Goal: Transaction & Acquisition: Purchase product/service

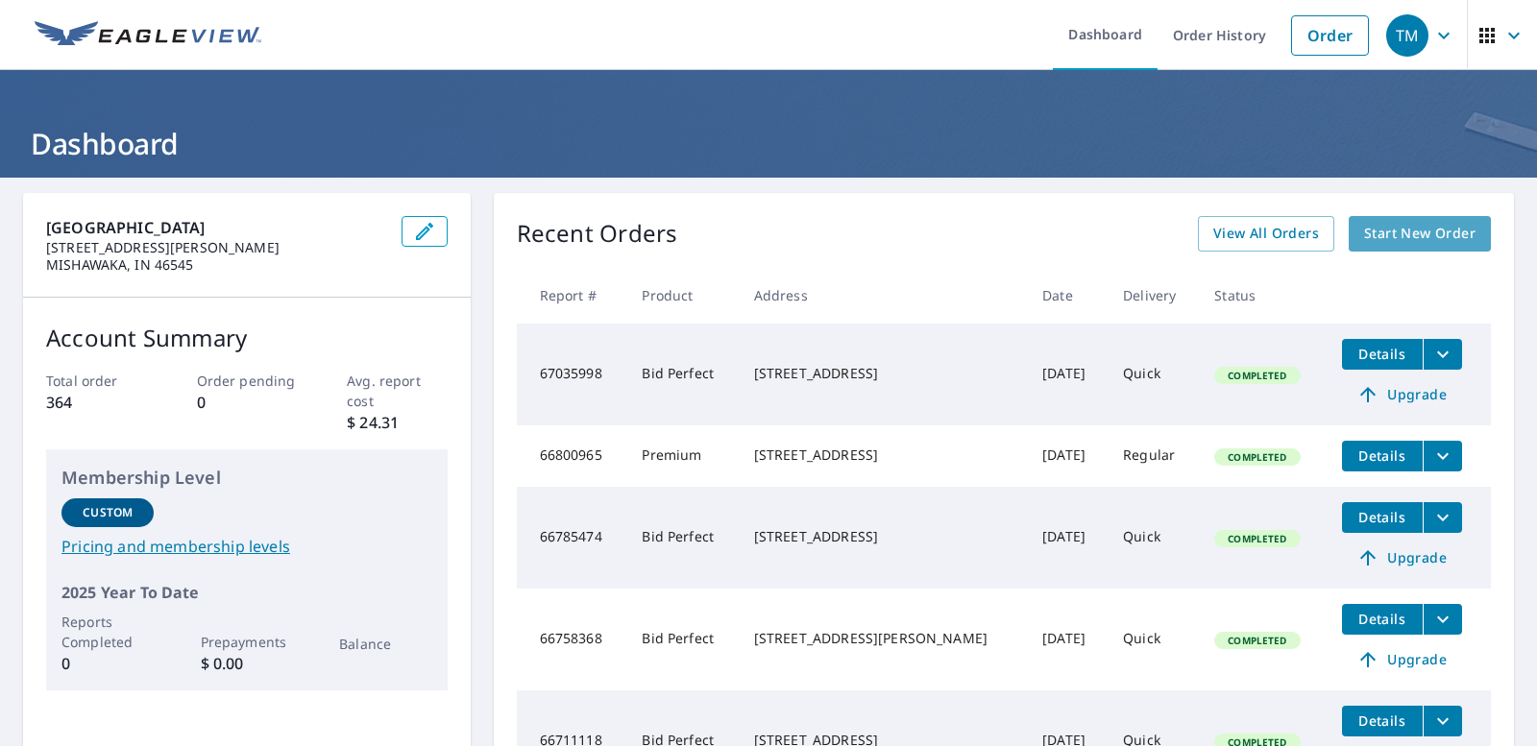
click at [1380, 226] on span "Start New Order" at bounding box center [1419, 234] width 111 height 24
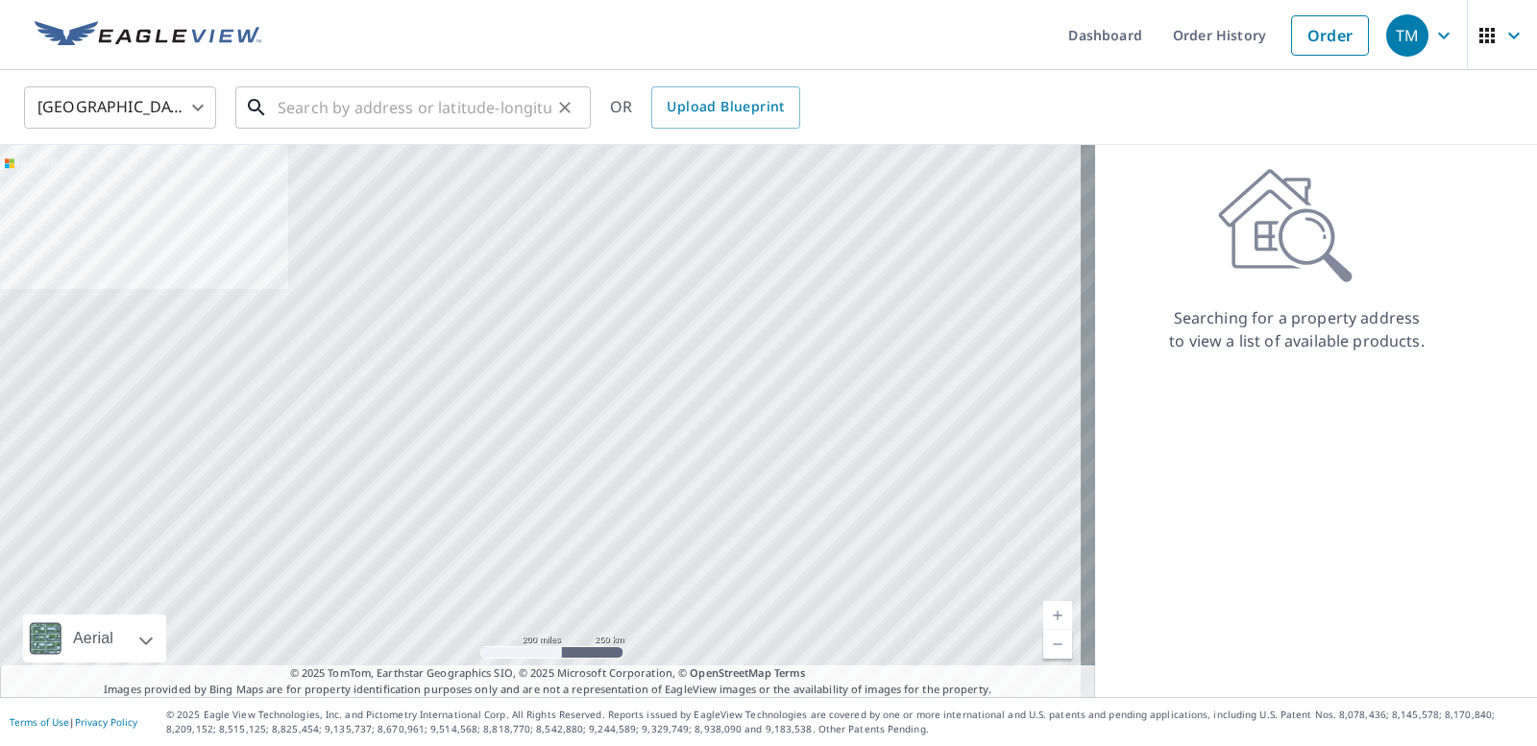
click at [329, 113] on input "text" at bounding box center [415, 108] width 274 height 54
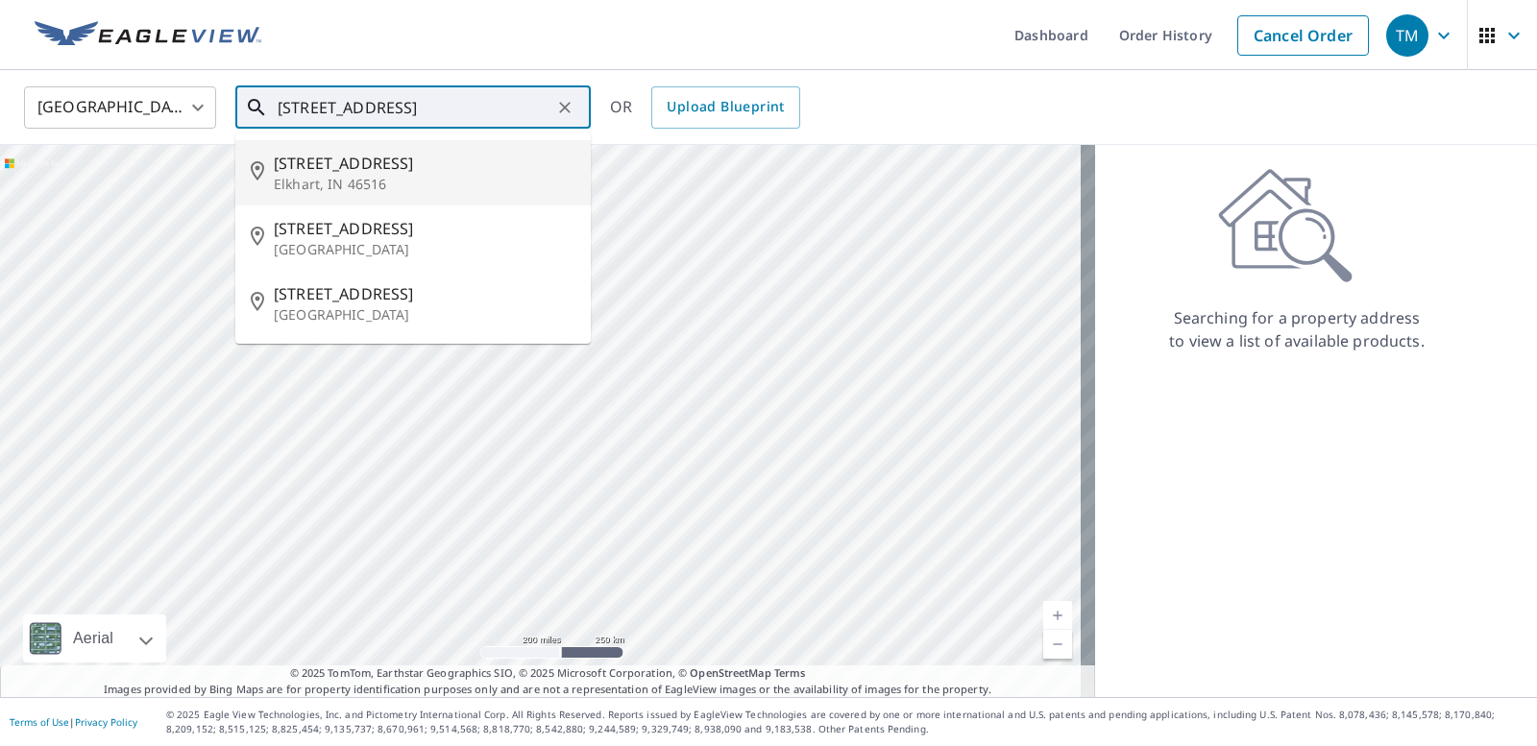
click at [344, 176] on p "Elkhart, IN 46516" at bounding box center [425, 184] width 302 height 19
type input "[STREET_ADDRESS]"
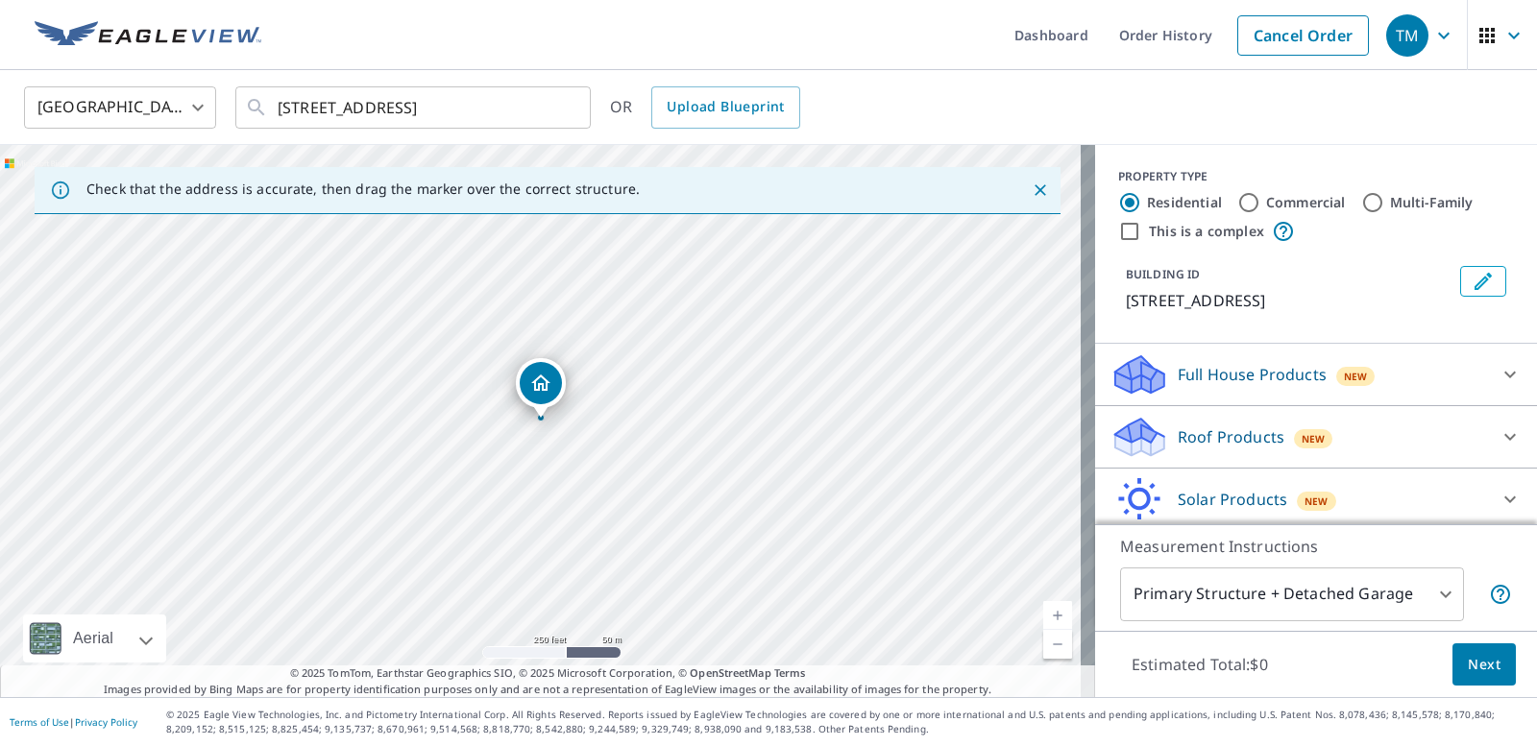
scroll to position [69, 0]
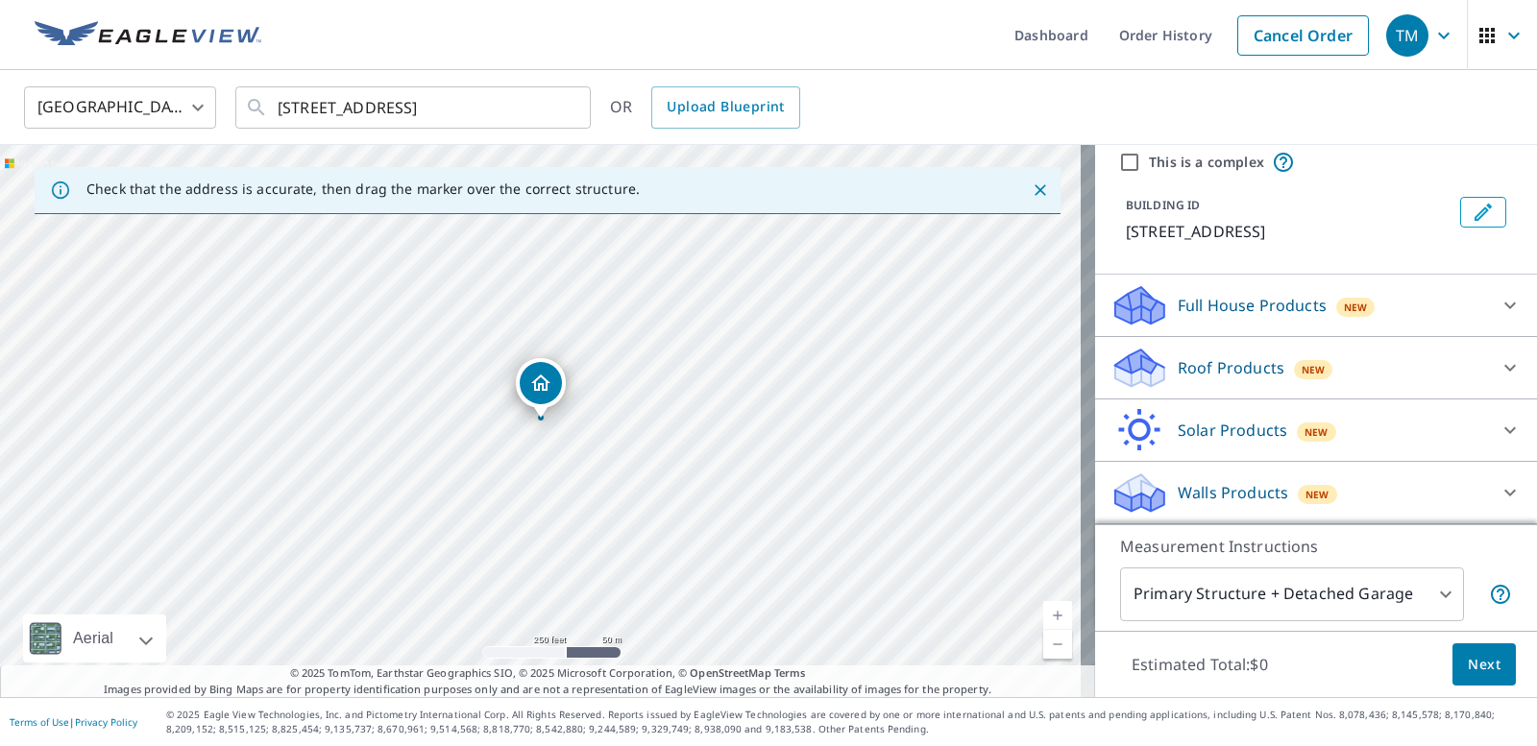
click at [1498, 374] on icon at bounding box center [1509, 367] width 23 height 23
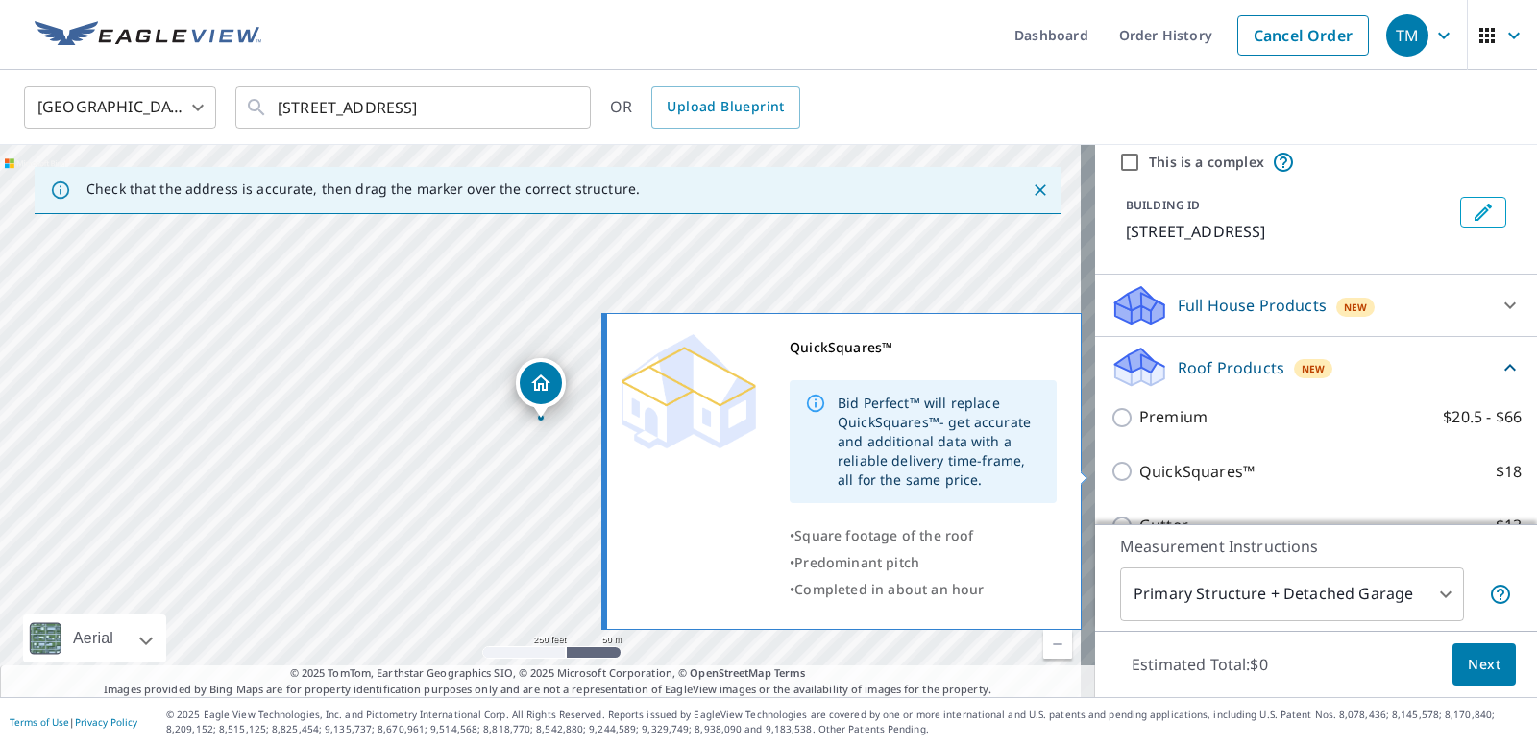
click at [1110, 475] on input "QuickSquares™ $18" at bounding box center [1124, 471] width 29 height 23
checkbox input "true"
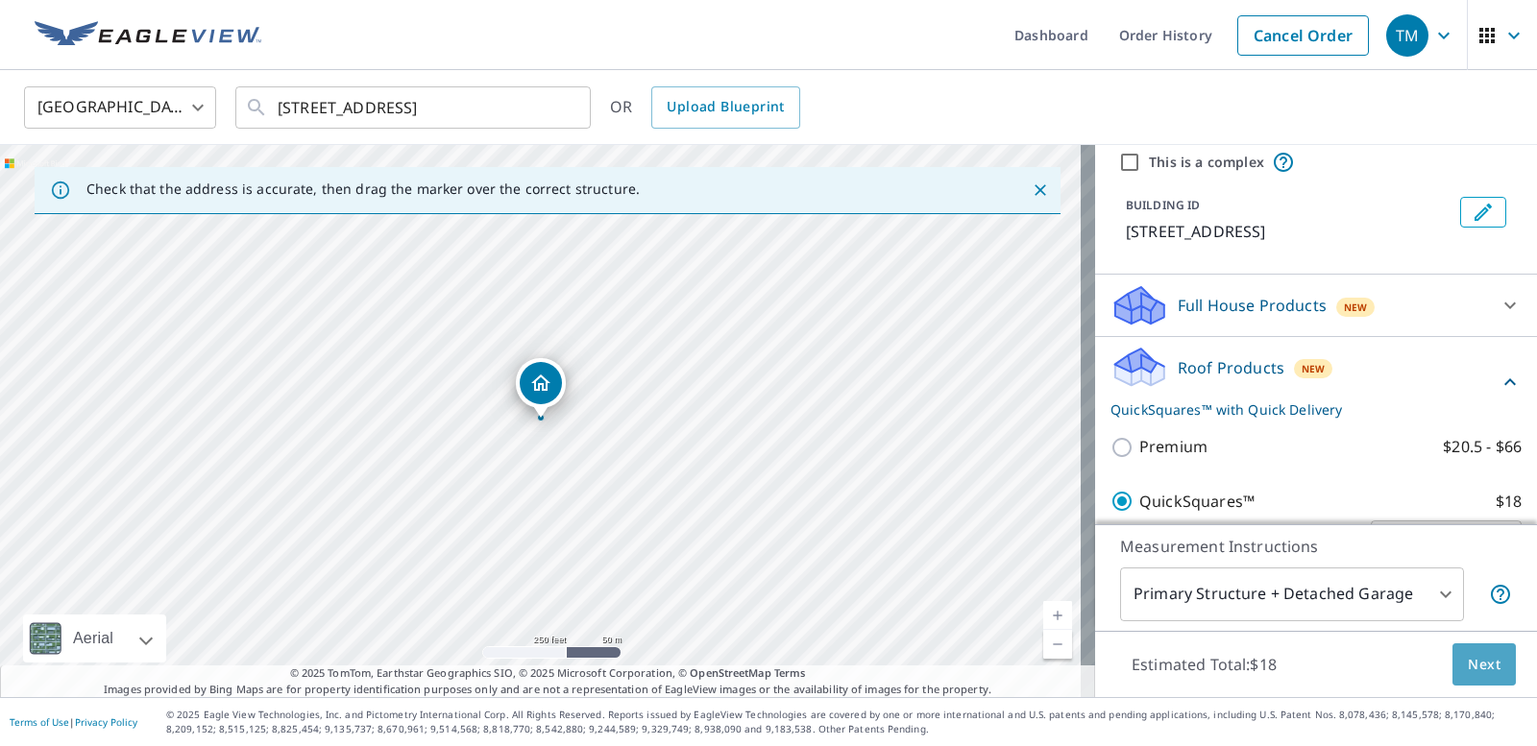
click at [1473, 668] on span "Next" at bounding box center [1484, 665] width 33 height 24
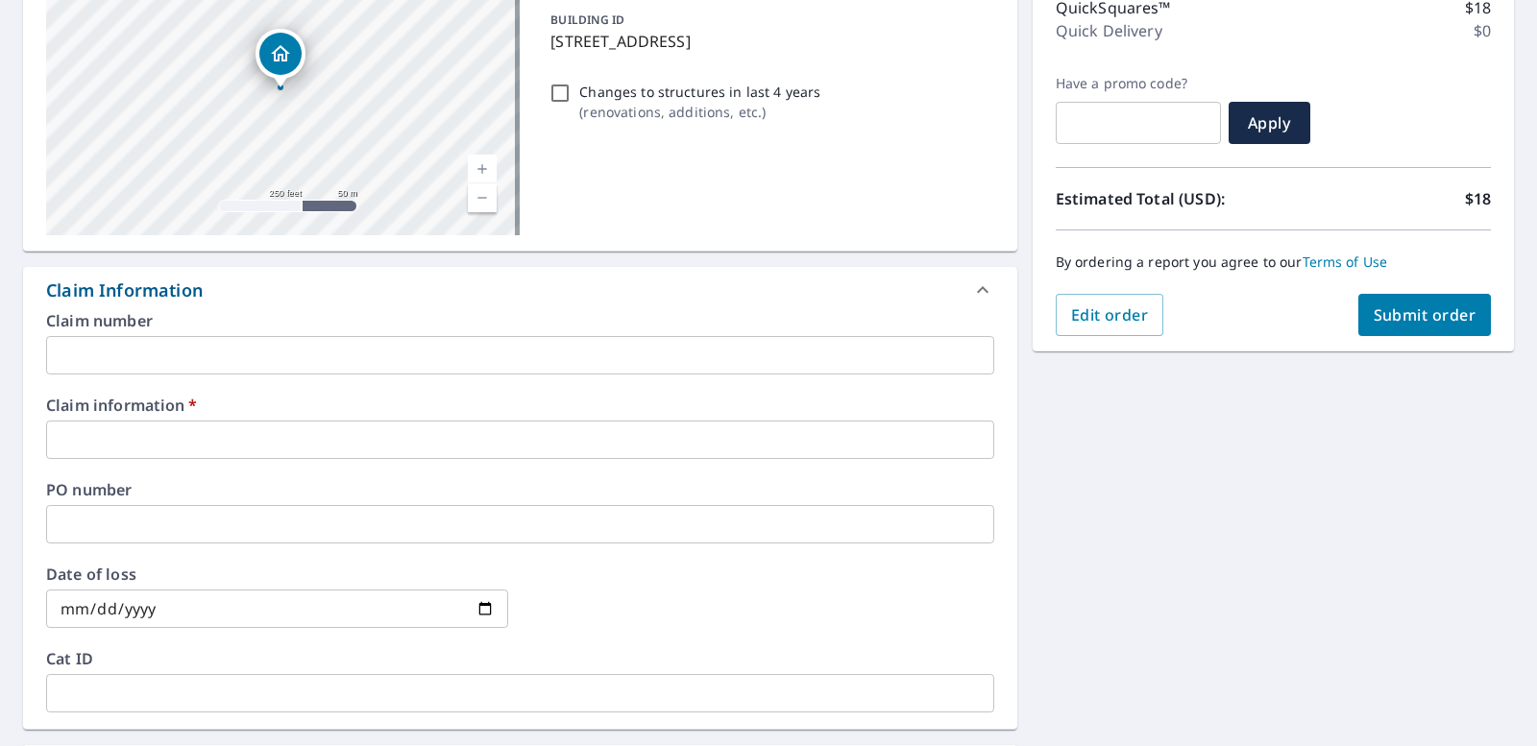
scroll to position [288, 0]
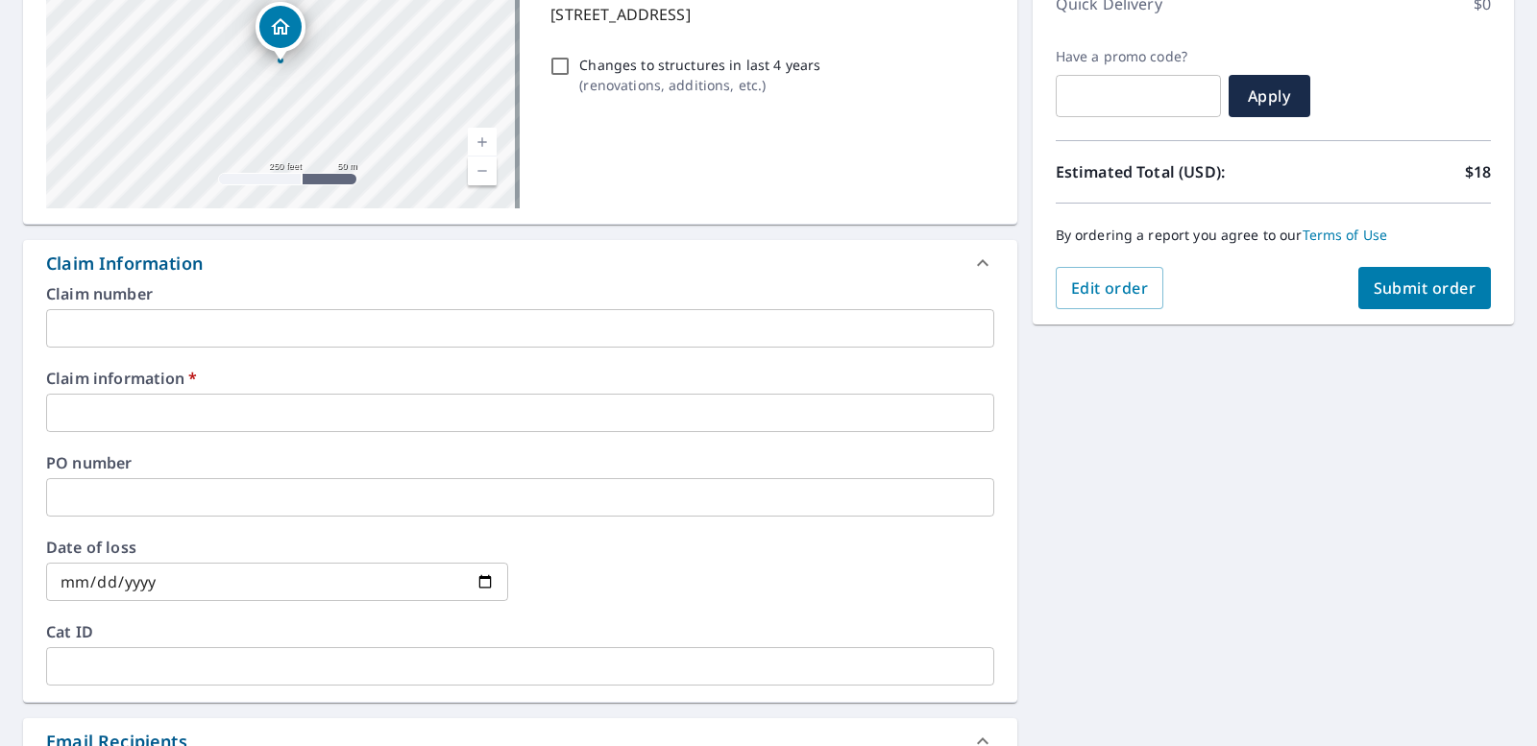
click at [75, 408] on input "text" at bounding box center [520, 413] width 948 height 38
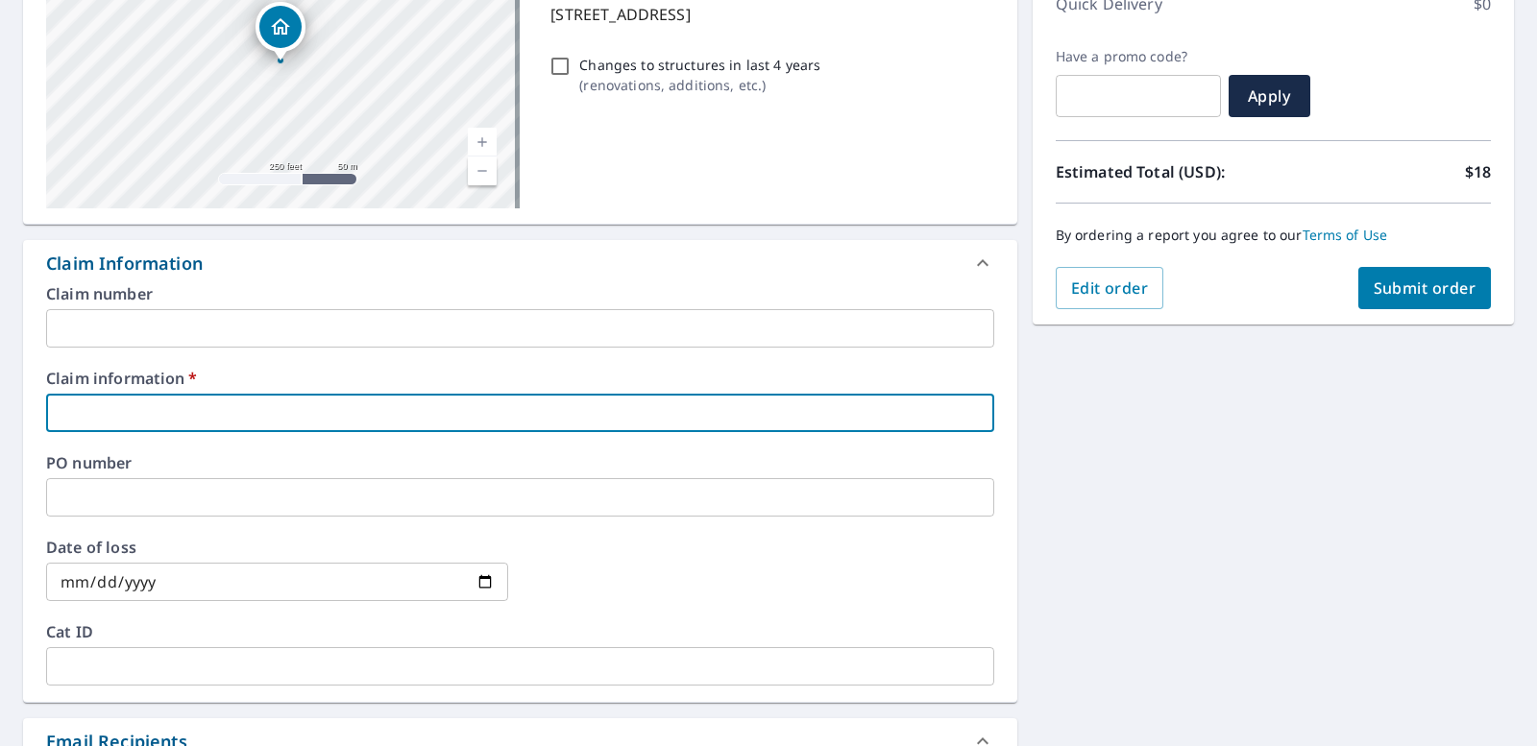
click at [123, 413] on input "text" at bounding box center [520, 413] width 948 height 38
type input "g"
checkbox input "true"
type input "gr"
checkbox input "true"
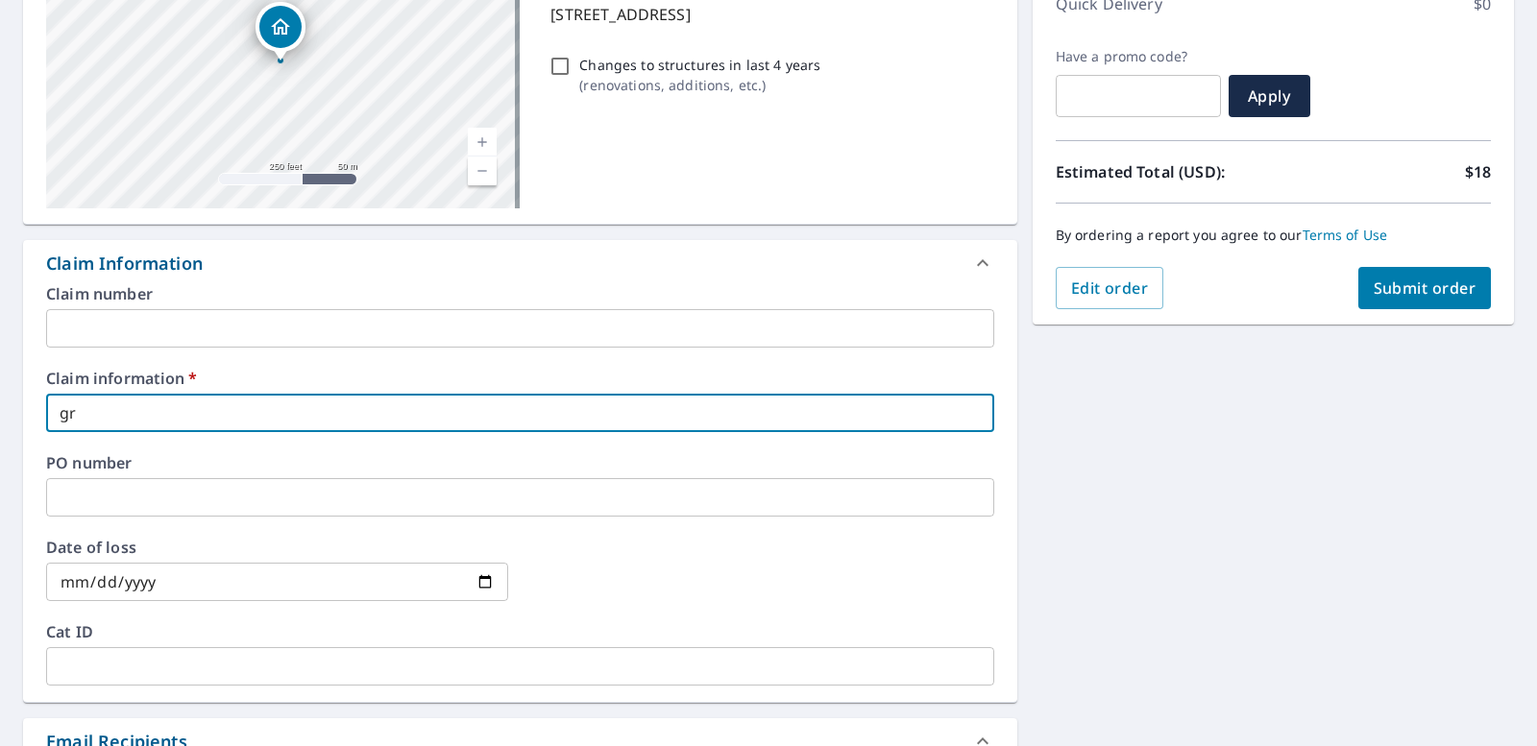
type input "gra"
checkbox input "true"
type input "gran"
checkbox input "true"
type input "grang"
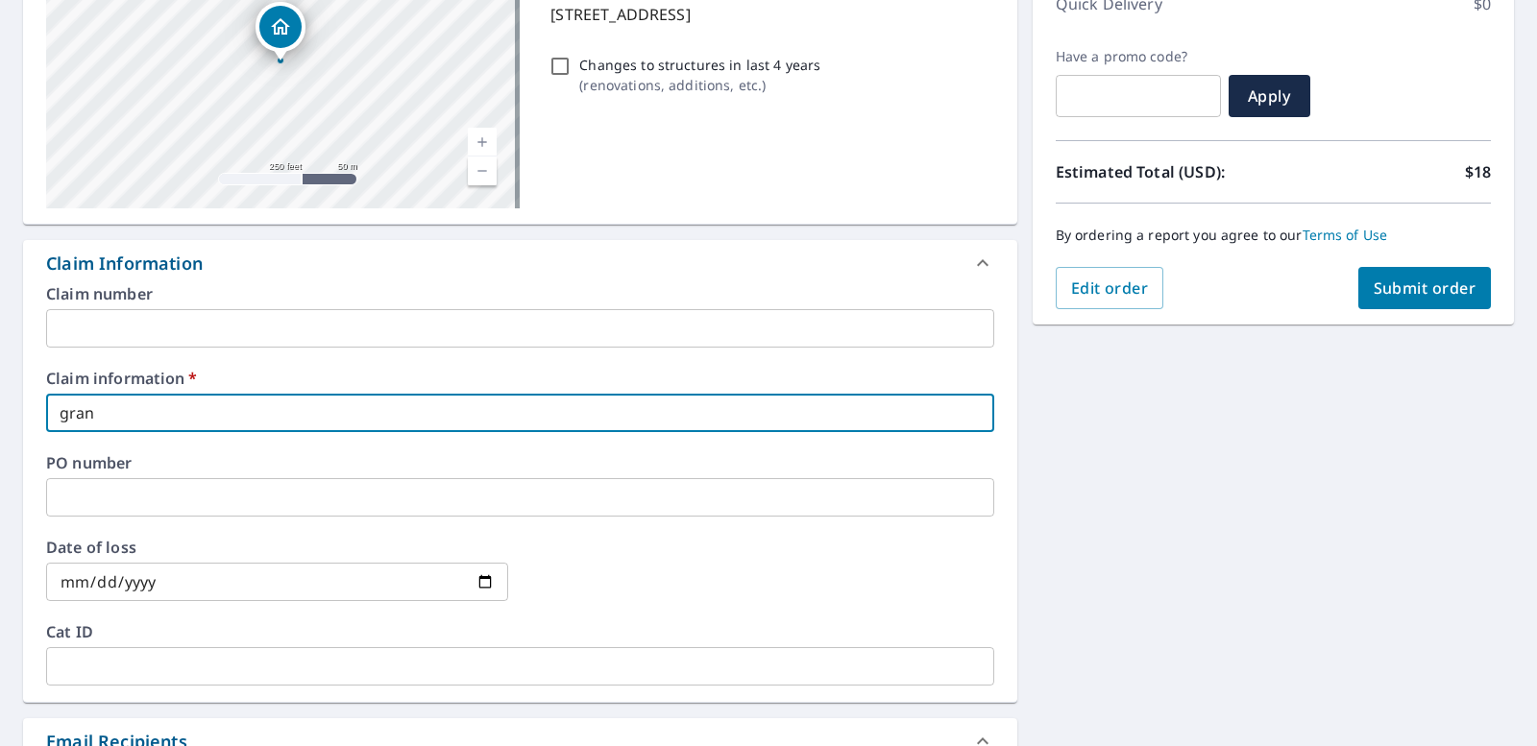
checkbox input "true"
type input "grange"
checkbox input "true"
type input "[PERSON_NAME]"
checkbox input "true"
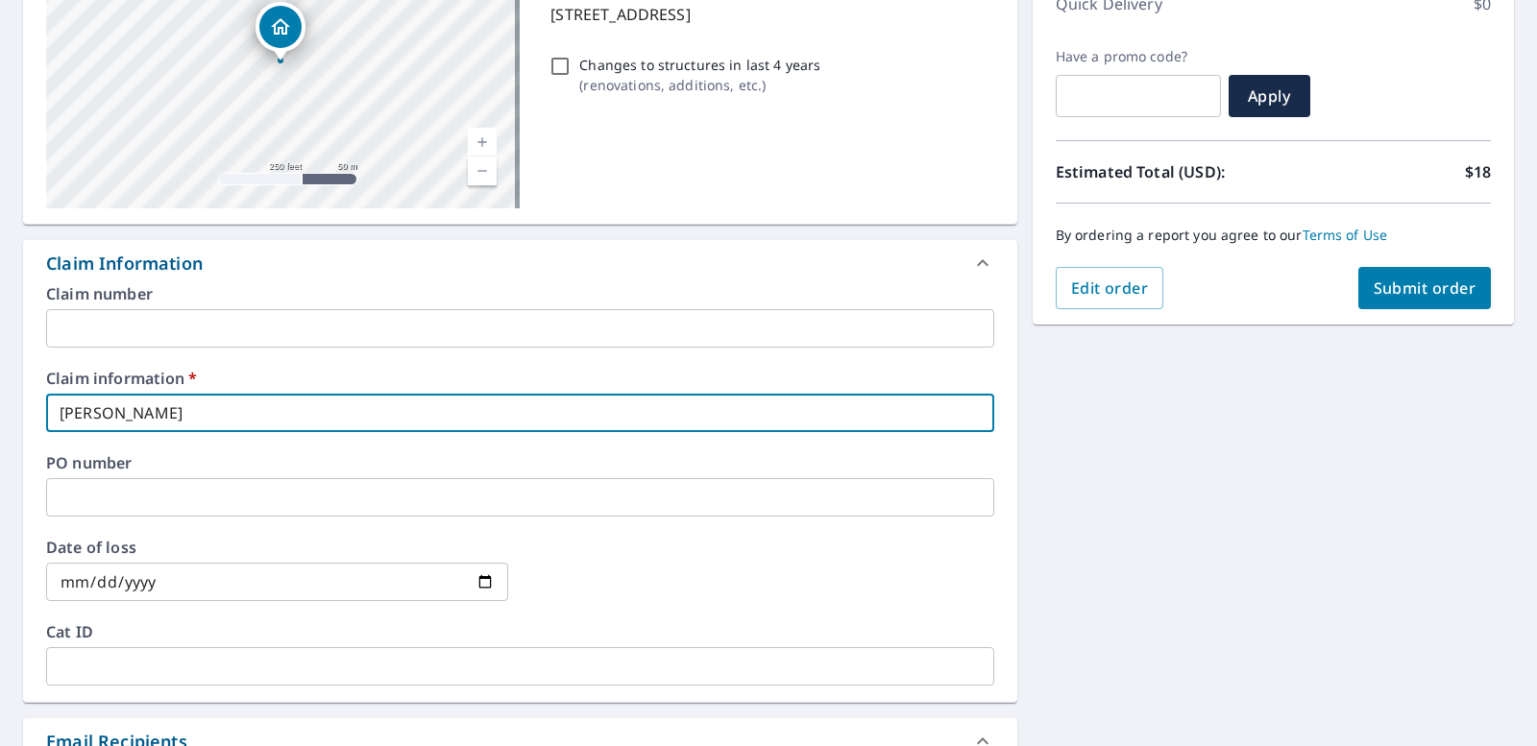
type input "[PERSON_NAME]"
checkbox input "true"
type input "[PERSON_NAME] j"
checkbox input "true"
type input "[PERSON_NAME]"
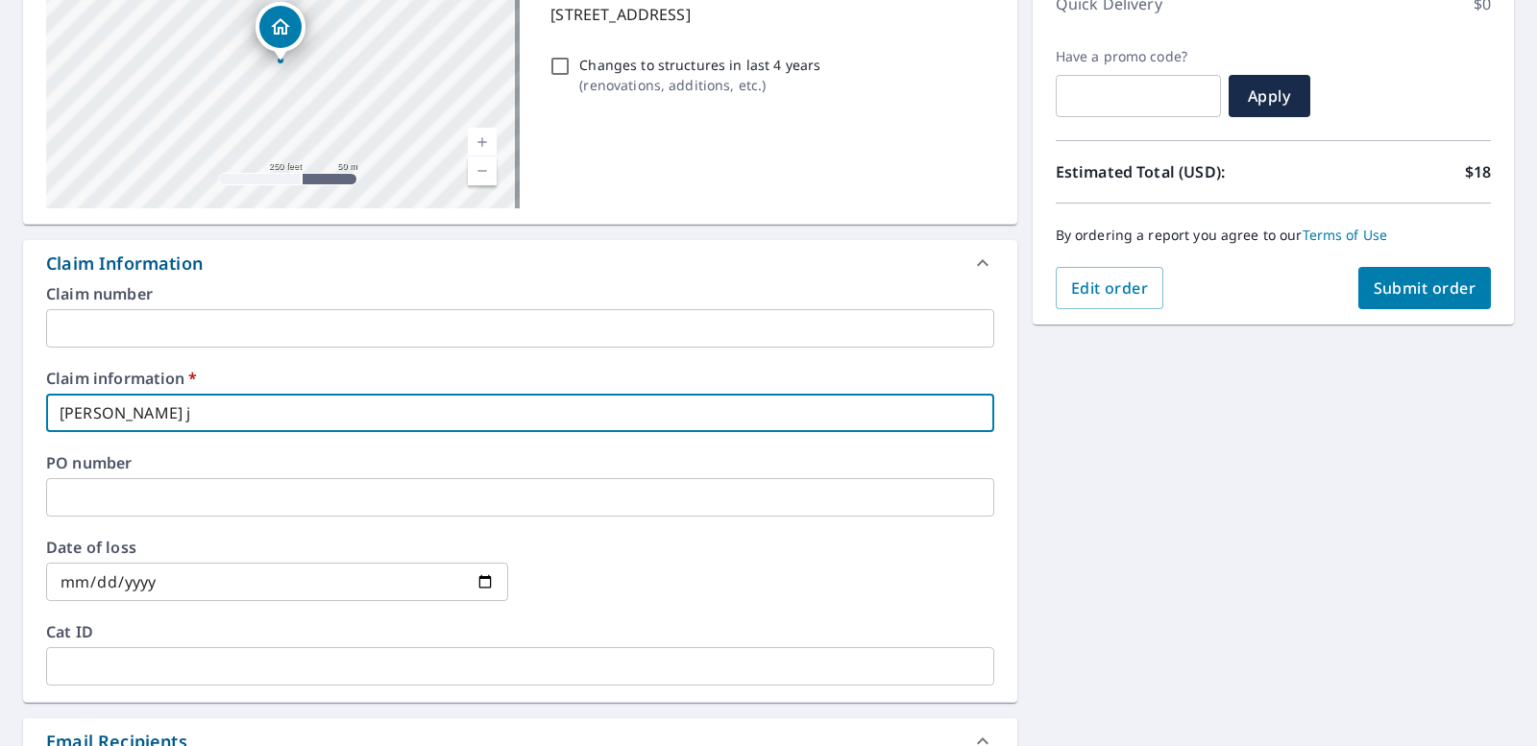
checkbox input "true"
type input "[PERSON_NAME] job"
checkbox input "true"
type input "[PERSON_NAME] job"
checkbox input "true"
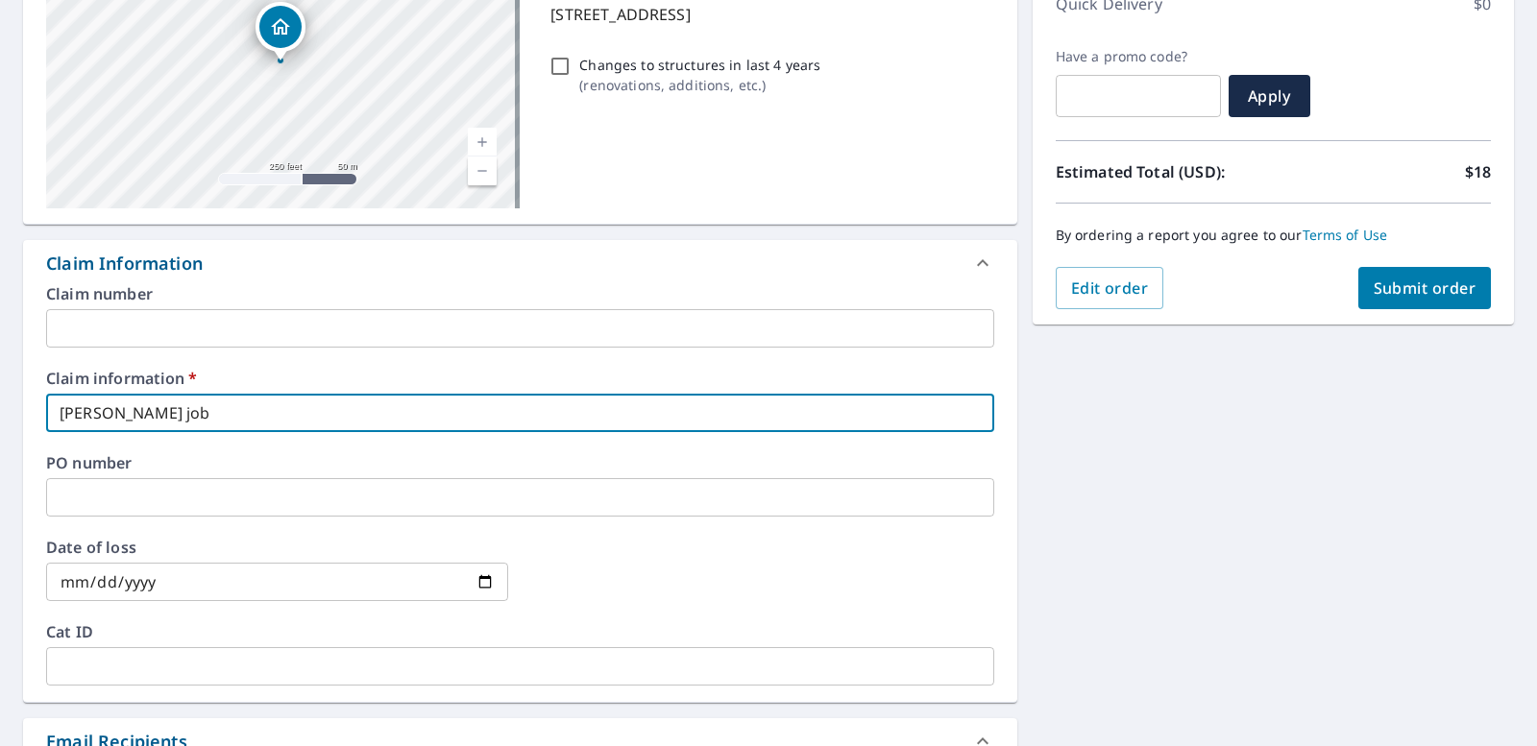
type input "[PERSON_NAME] job m"
checkbox input "true"
type input "[PERSON_NAME] job ma"
checkbox input "true"
type input "[PERSON_NAME] job mar"
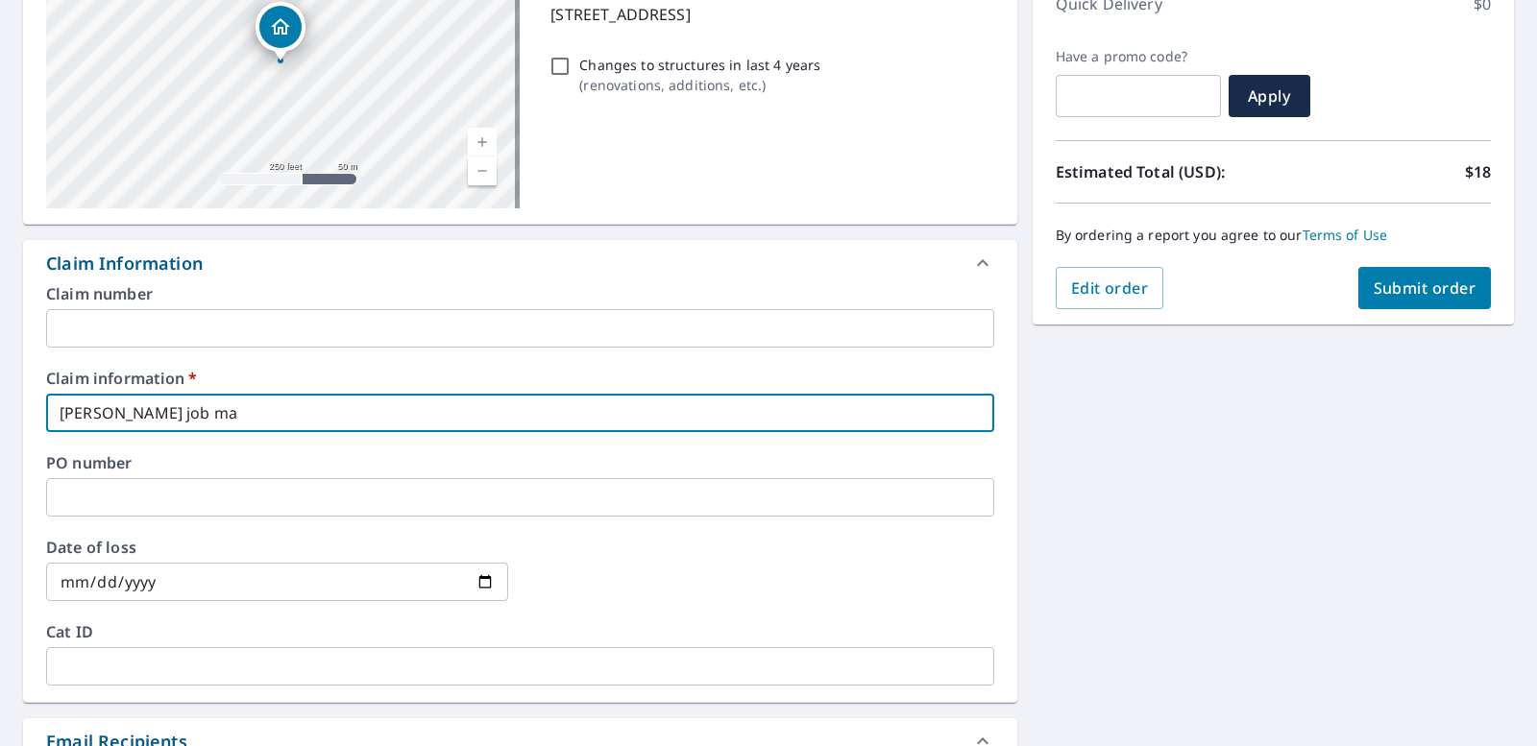
checkbox input "true"
type input "[PERSON_NAME] job [PERSON_NAME]"
checkbox input "true"
type input "[PERSON_NAME] job [PERSON_NAME]"
checkbox input "true"
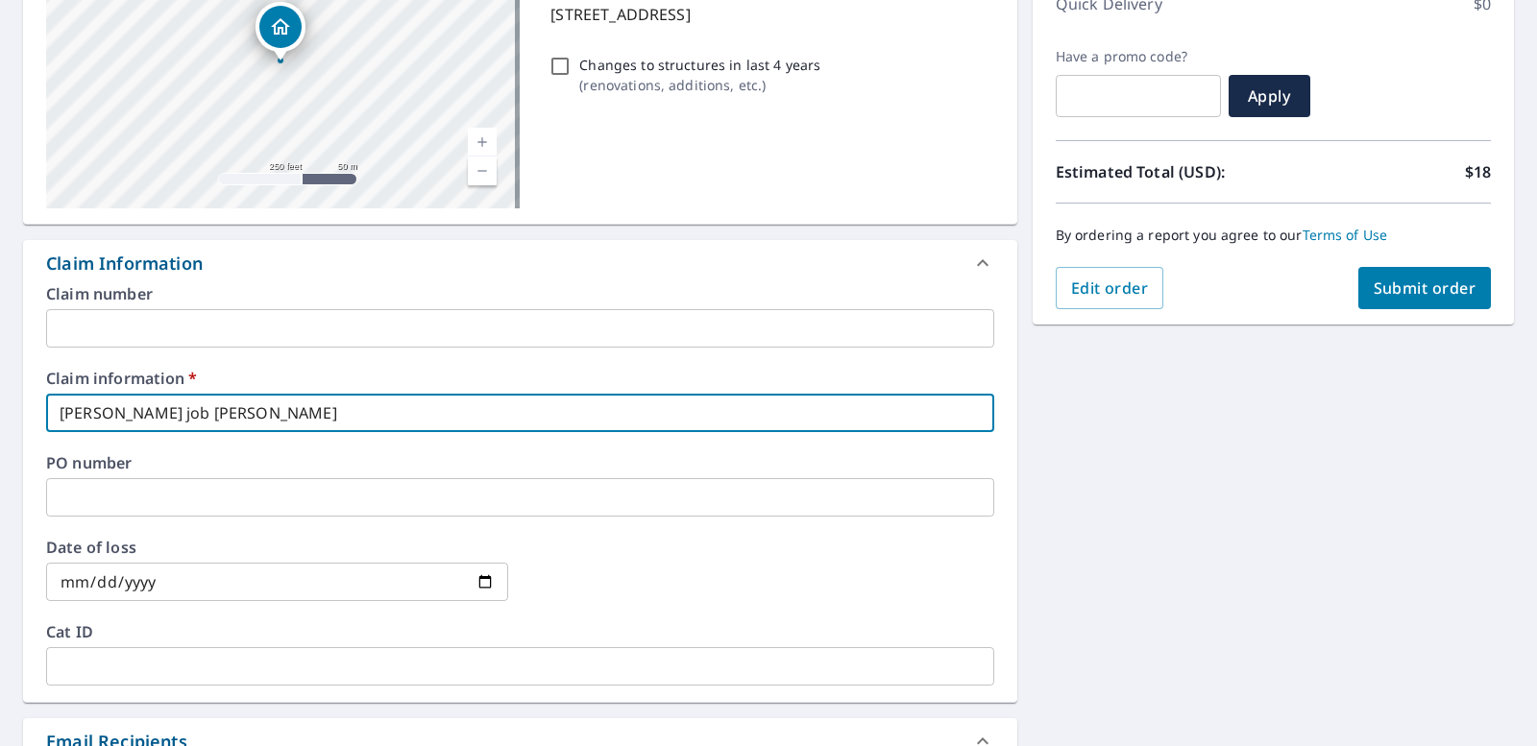
type input "[PERSON_NAME] job marine"
checkbox input "true"
type input "[PERSON_NAME] job marine"
click at [205, 583] on input "date" at bounding box center [277, 582] width 462 height 38
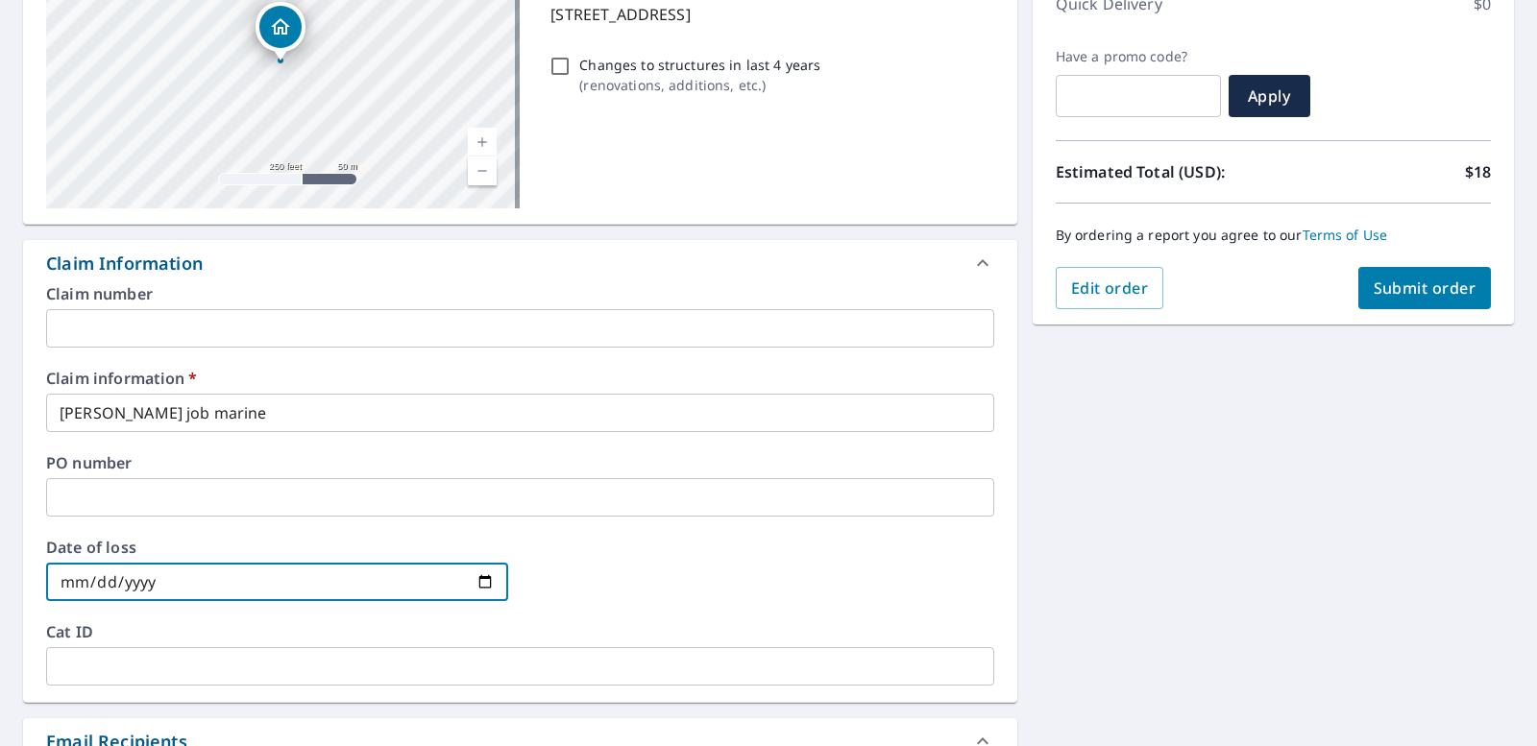
click at [113, 502] on input "text" at bounding box center [520, 497] width 948 height 38
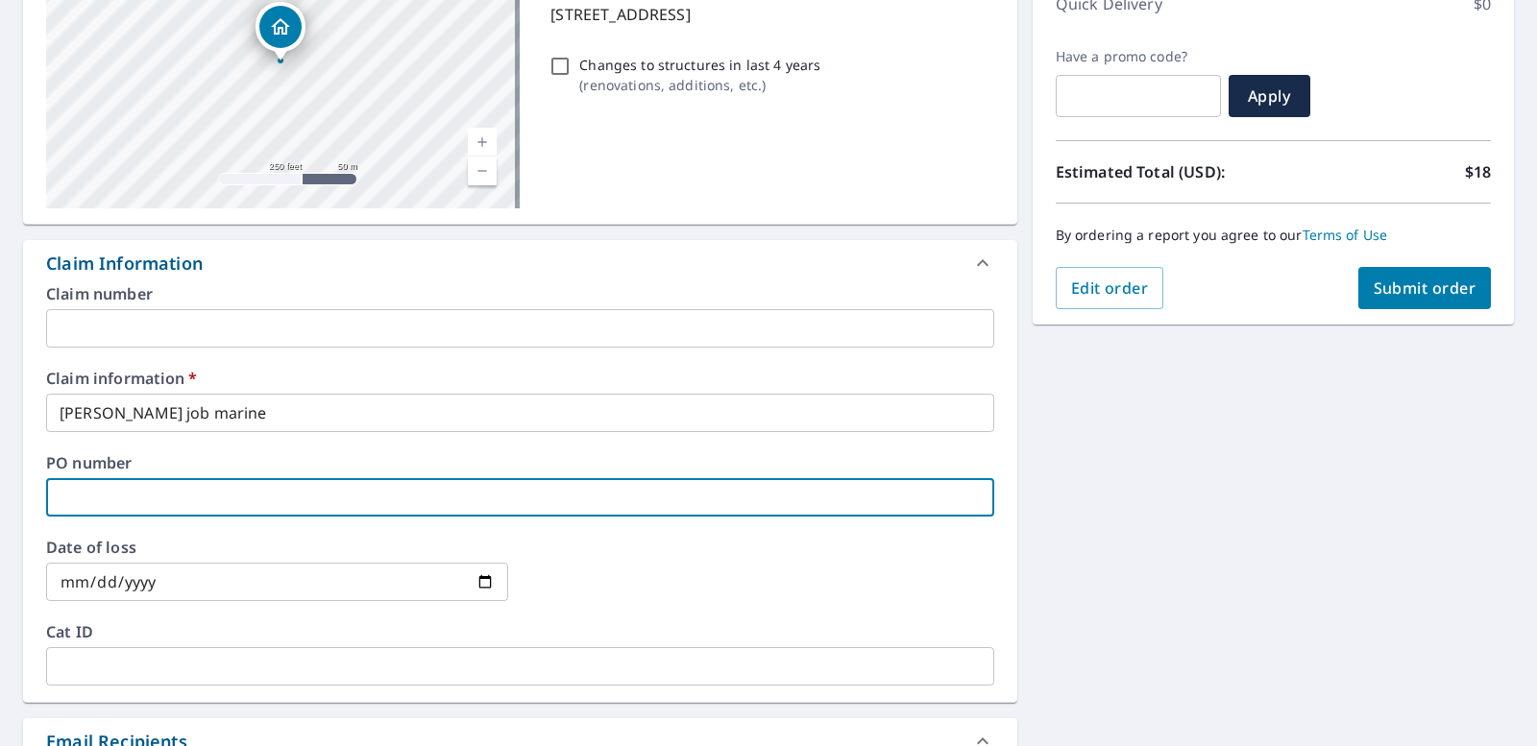
type input "2"
checkbox input "true"
type input "27"
checkbox input "true"
type input "277"
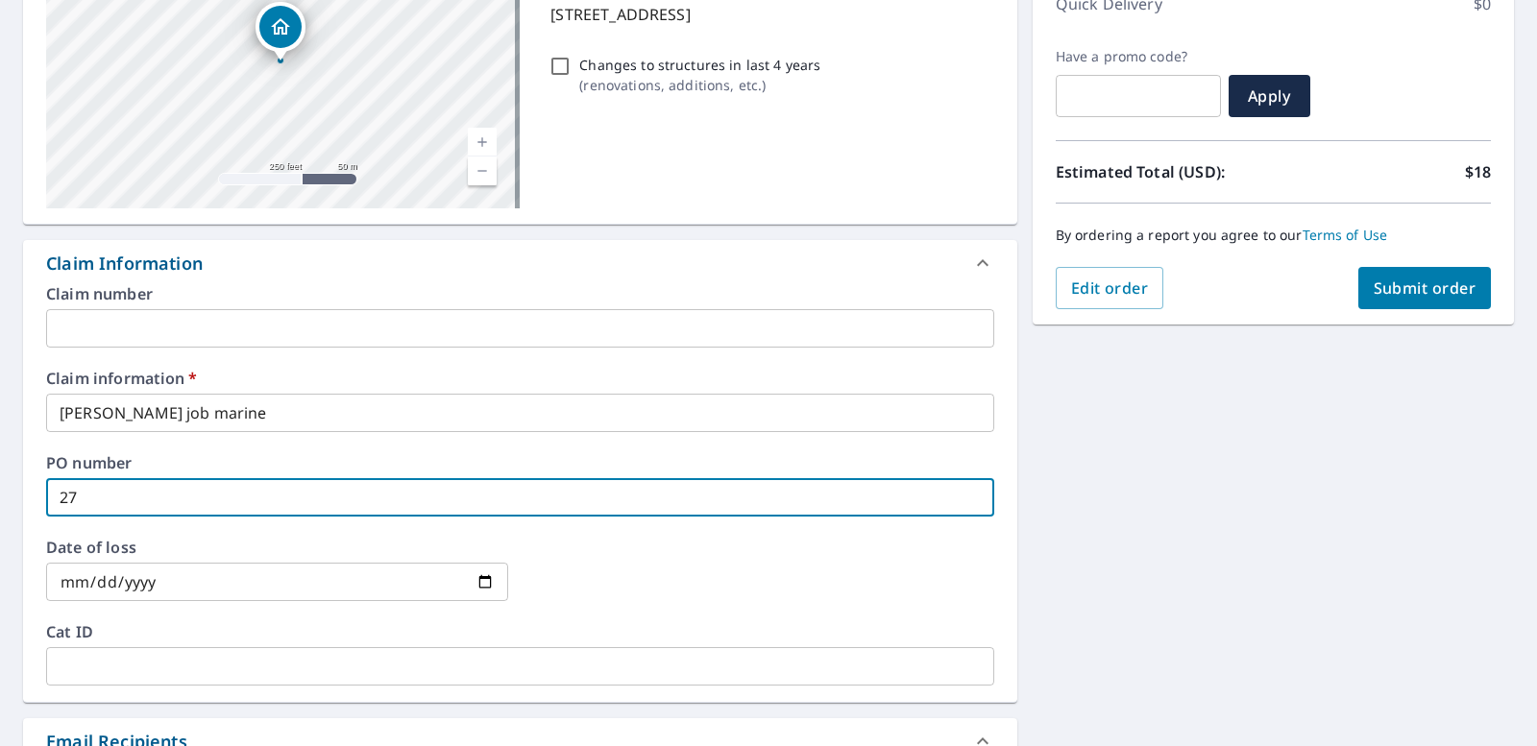
checkbox input "true"
type input "277"
checkbox input "true"
type input "277 0"
checkbox input "true"
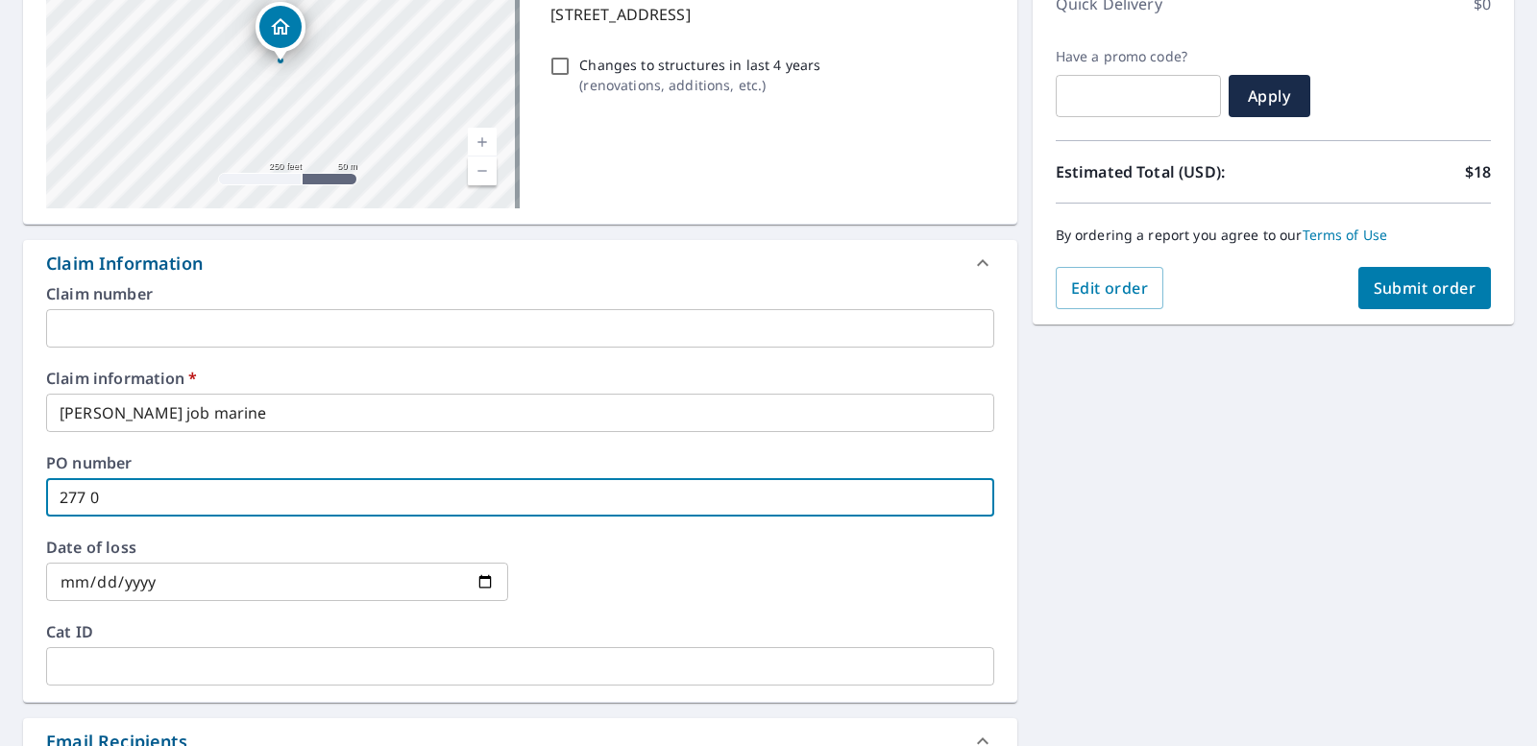
type input "277 09"
checkbox input "true"
type input "277 092"
checkbox input "true"
type input "277 0924"
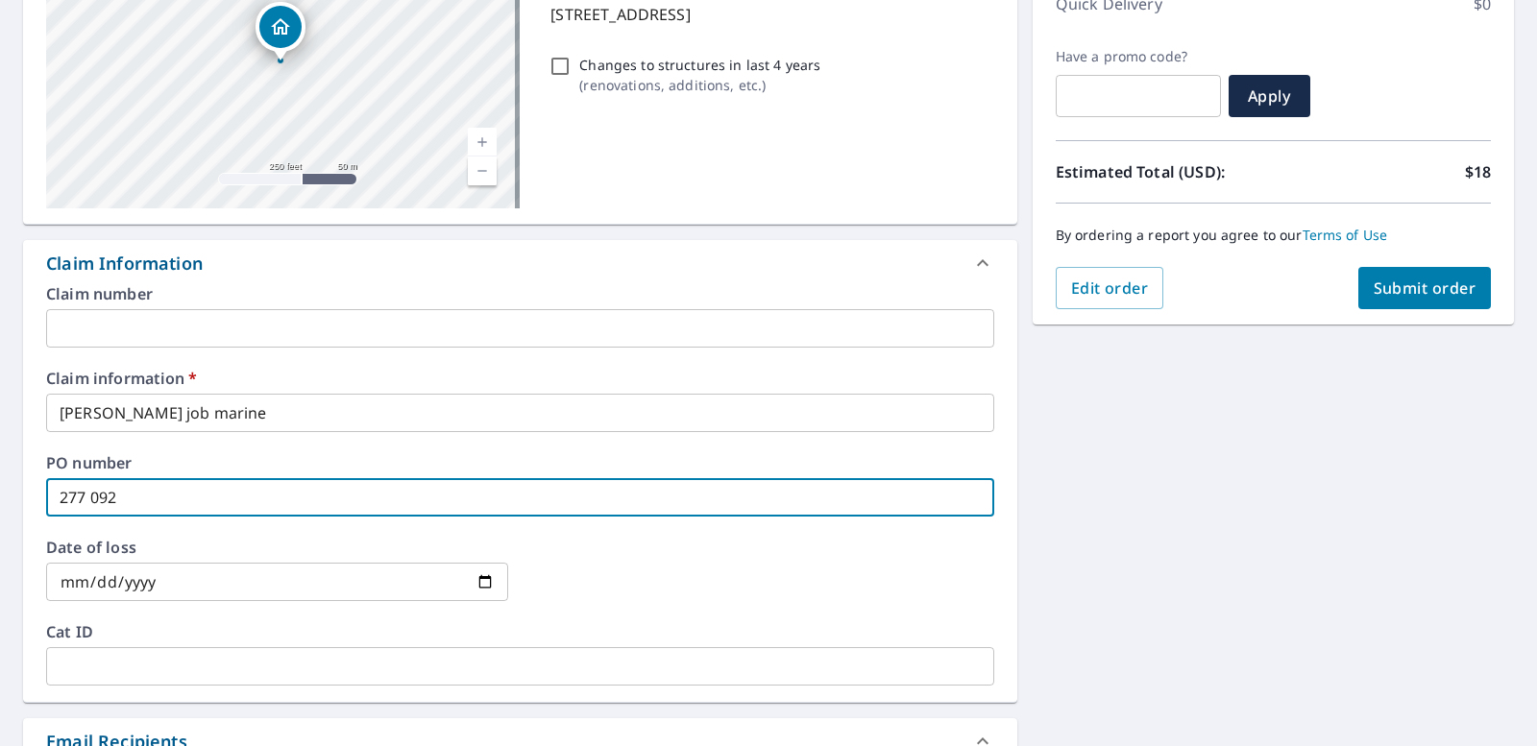
checkbox input "true"
type input "277 09242"
checkbox input "true"
type input "277 092420"
checkbox input "true"
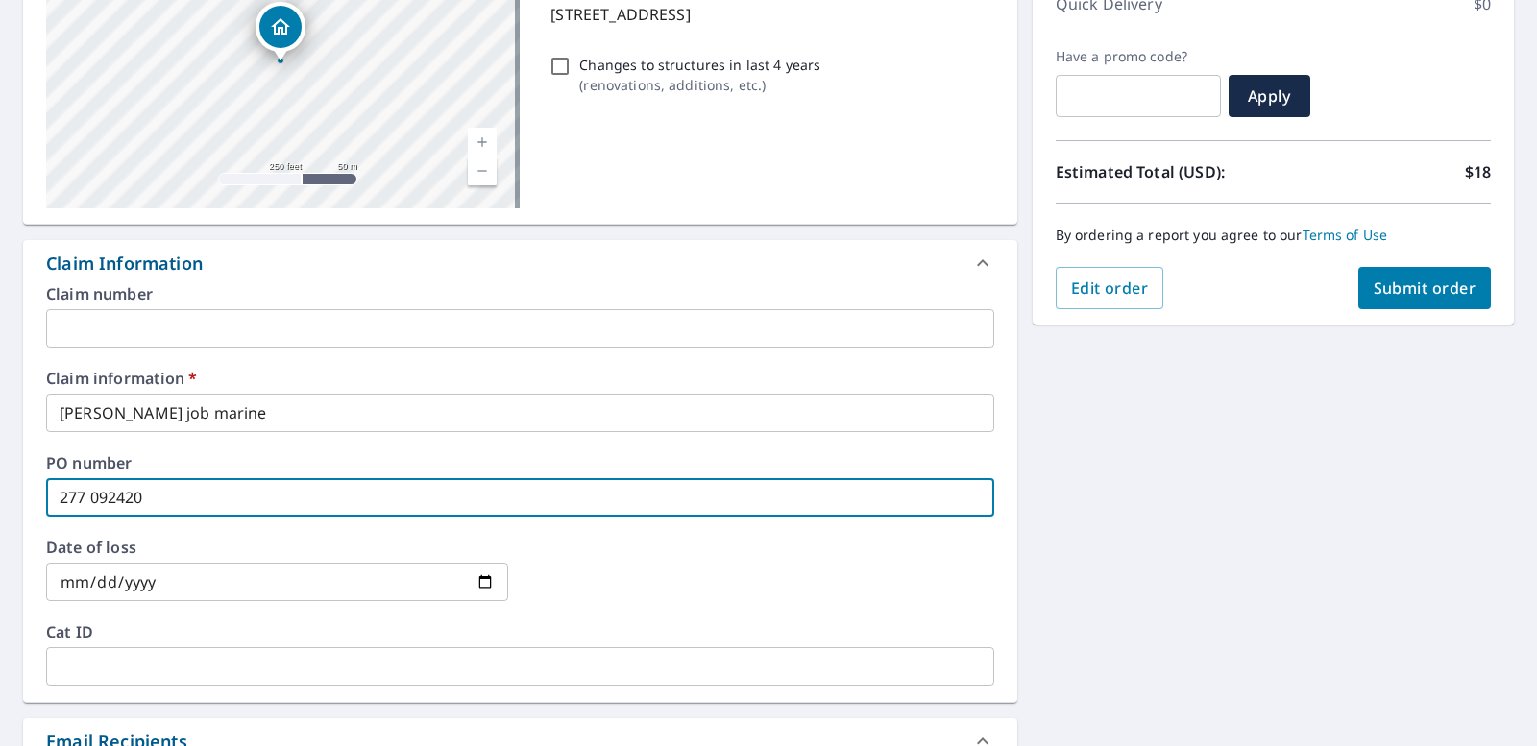
type input "277 0924202"
checkbox input "true"
type input "277 09242025"
checkbox input "true"
type input "277 09242025"
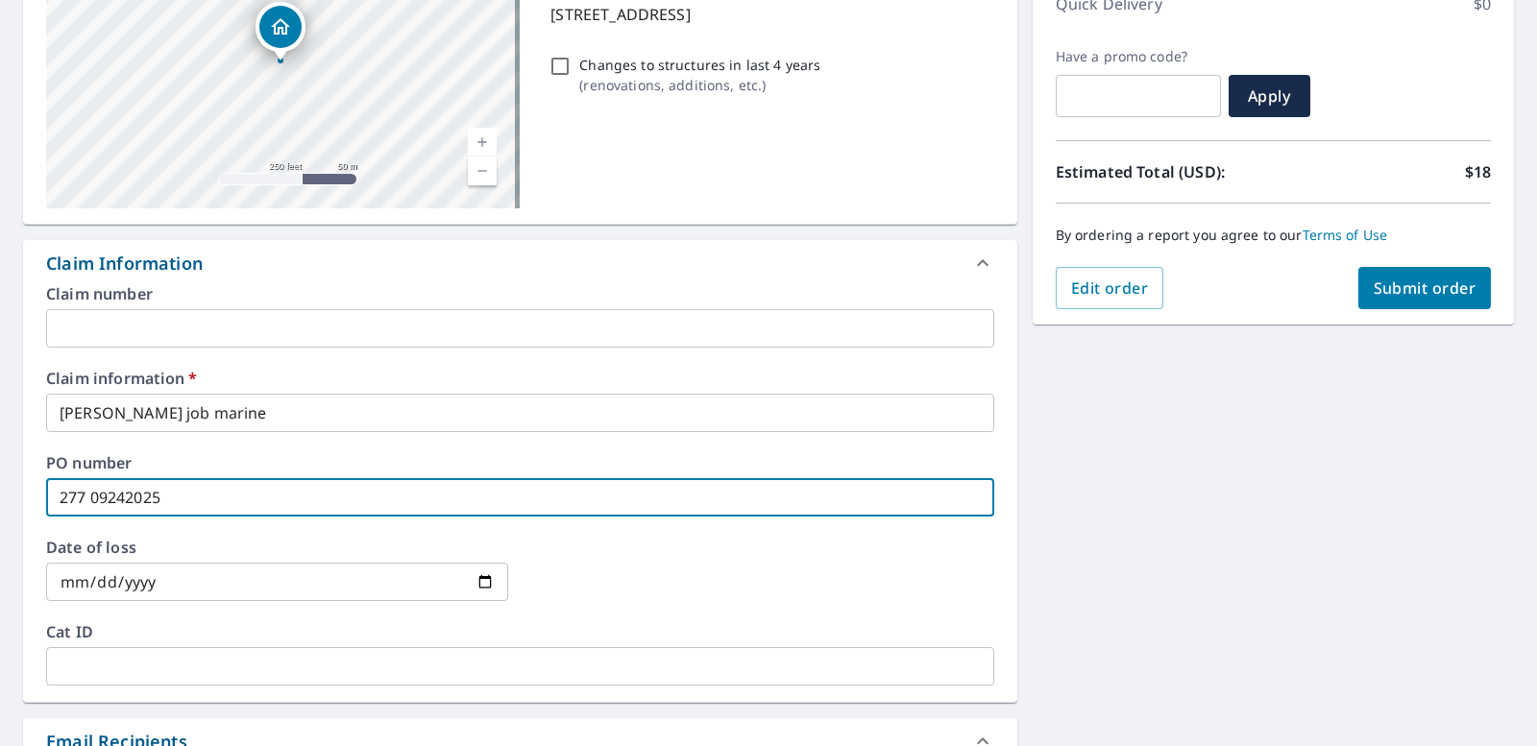
click at [1408, 295] on span "Submit order" at bounding box center [1425, 288] width 103 height 21
checkbox input "true"
